Goal: Task Accomplishment & Management: Use online tool/utility

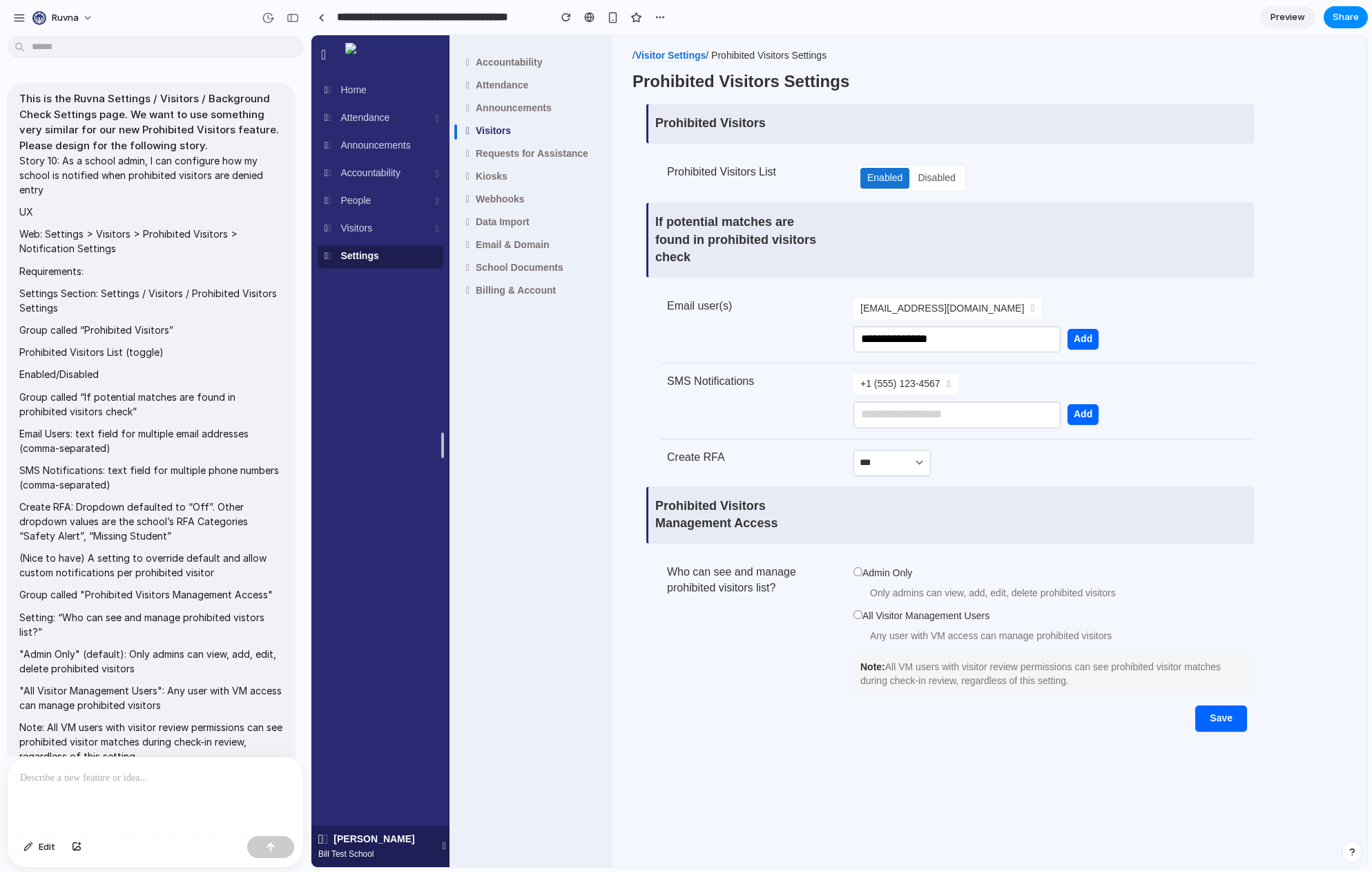
scroll to position [548, 0]
